Goal: Complete application form: Complete application form

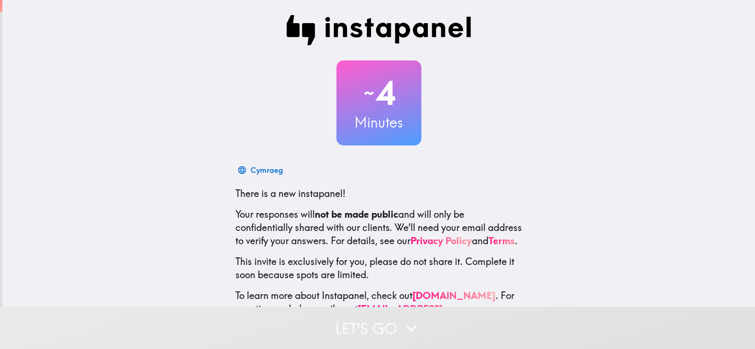
scroll to position [44, 0]
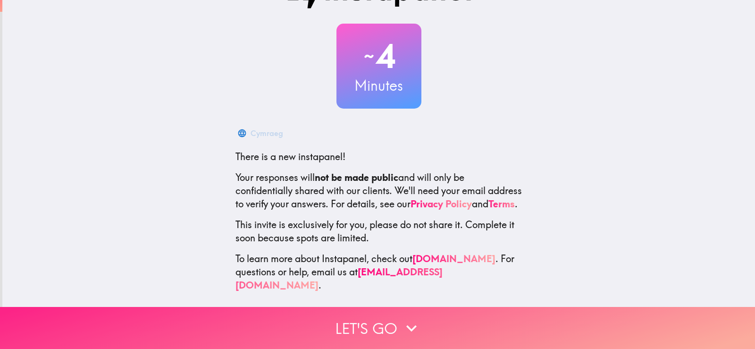
click at [368, 307] on button "Let's go" at bounding box center [377, 328] width 755 height 42
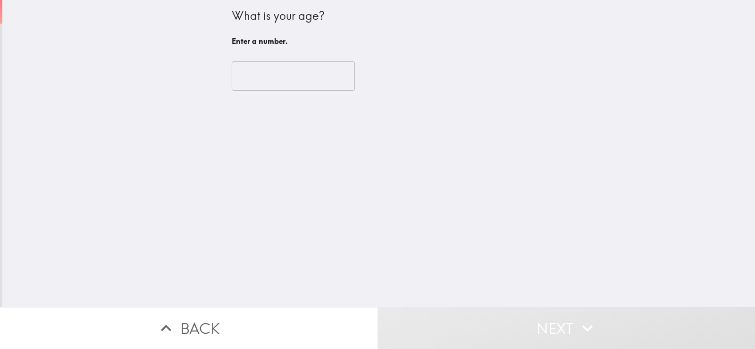
scroll to position [0, 0]
click at [264, 66] on input "number" at bounding box center [293, 75] width 123 height 29
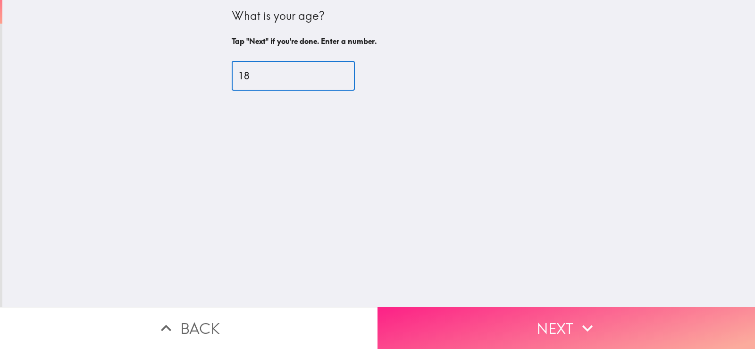
type input "18"
click at [440, 334] on button "Next" at bounding box center [565, 328] width 377 height 42
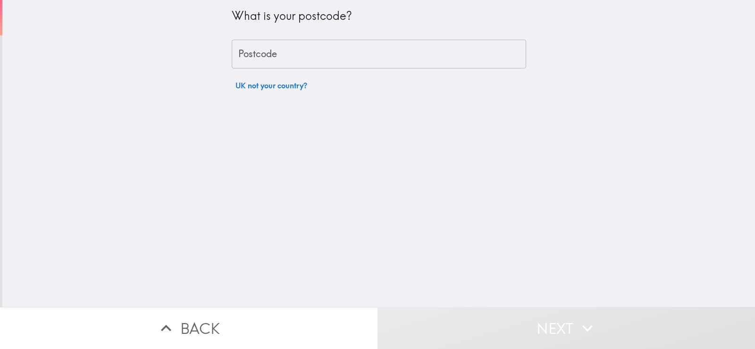
click at [374, 56] on input "Postcode" at bounding box center [379, 54] width 294 height 29
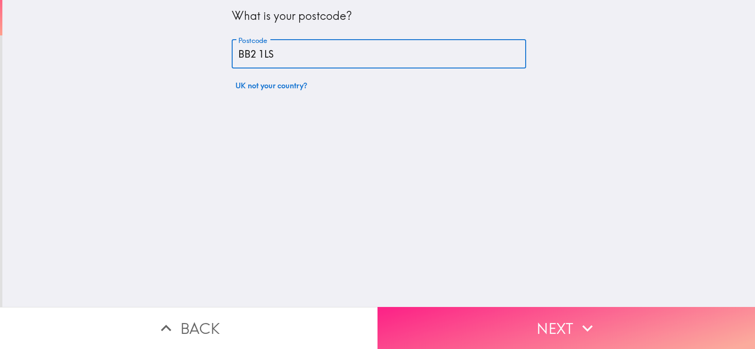
type input "BB2 1LS"
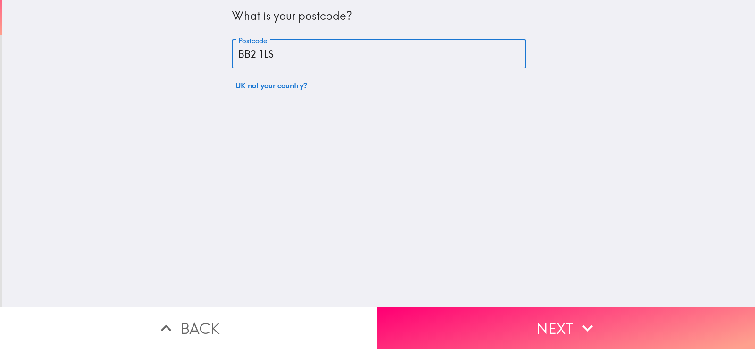
click at [425, 329] on button "Next" at bounding box center [565, 328] width 377 height 42
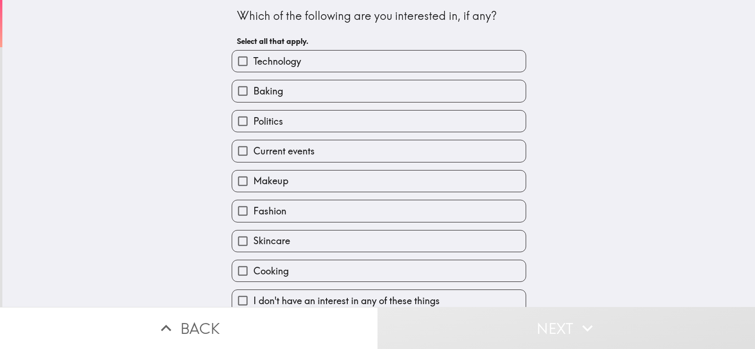
scroll to position [12, 0]
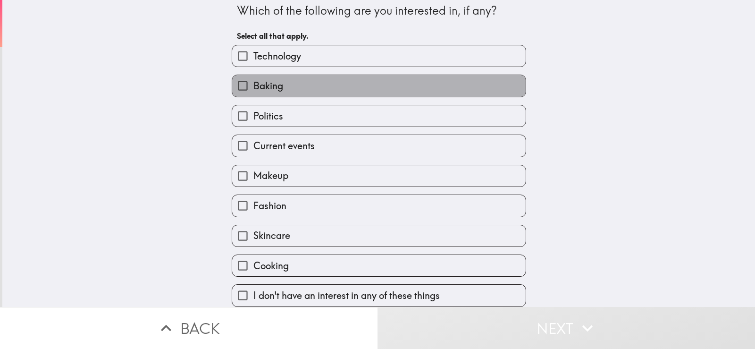
click at [321, 78] on label "Baking" at bounding box center [378, 85] width 293 height 21
click at [253, 78] on input "Baking" at bounding box center [242, 85] width 21 height 21
checkbox input "true"
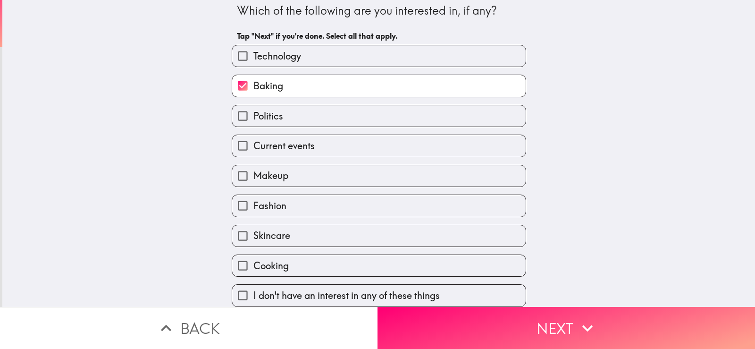
click at [344, 75] on div "Baking" at bounding box center [379, 86] width 294 height 22
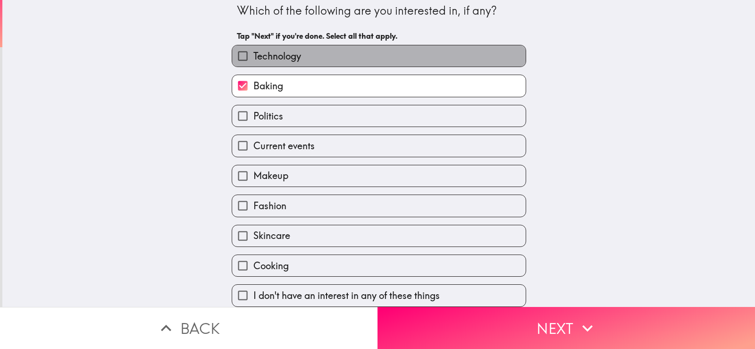
click at [367, 45] on label "Technology" at bounding box center [378, 55] width 293 height 21
click at [253, 45] on input "Technology" at bounding box center [242, 55] width 21 height 21
checkbox input "true"
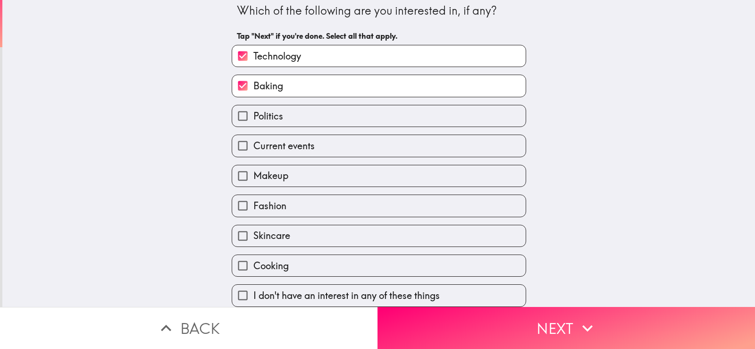
drag, startPoint x: 343, startPoint y: 84, endPoint x: 338, endPoint y: 83, distance: 5.4
click at [343, 83] on label "Baking" at bounding box center [378, 85] width 293 height 21
click at [253, 83] on input "Baking" at bounding box center [242, 85] width 21 height 21
checkbox input "false"
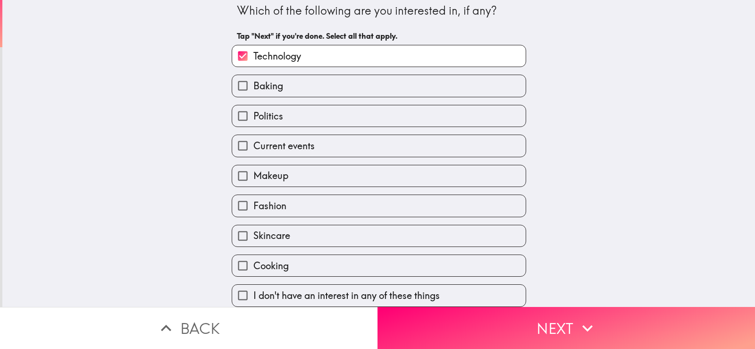
click at [466, 337] on button "Next" at bounding box center [565, 328] width 377 height 42
